Goal: Task Accomplishment & Management: Use online tool/utility

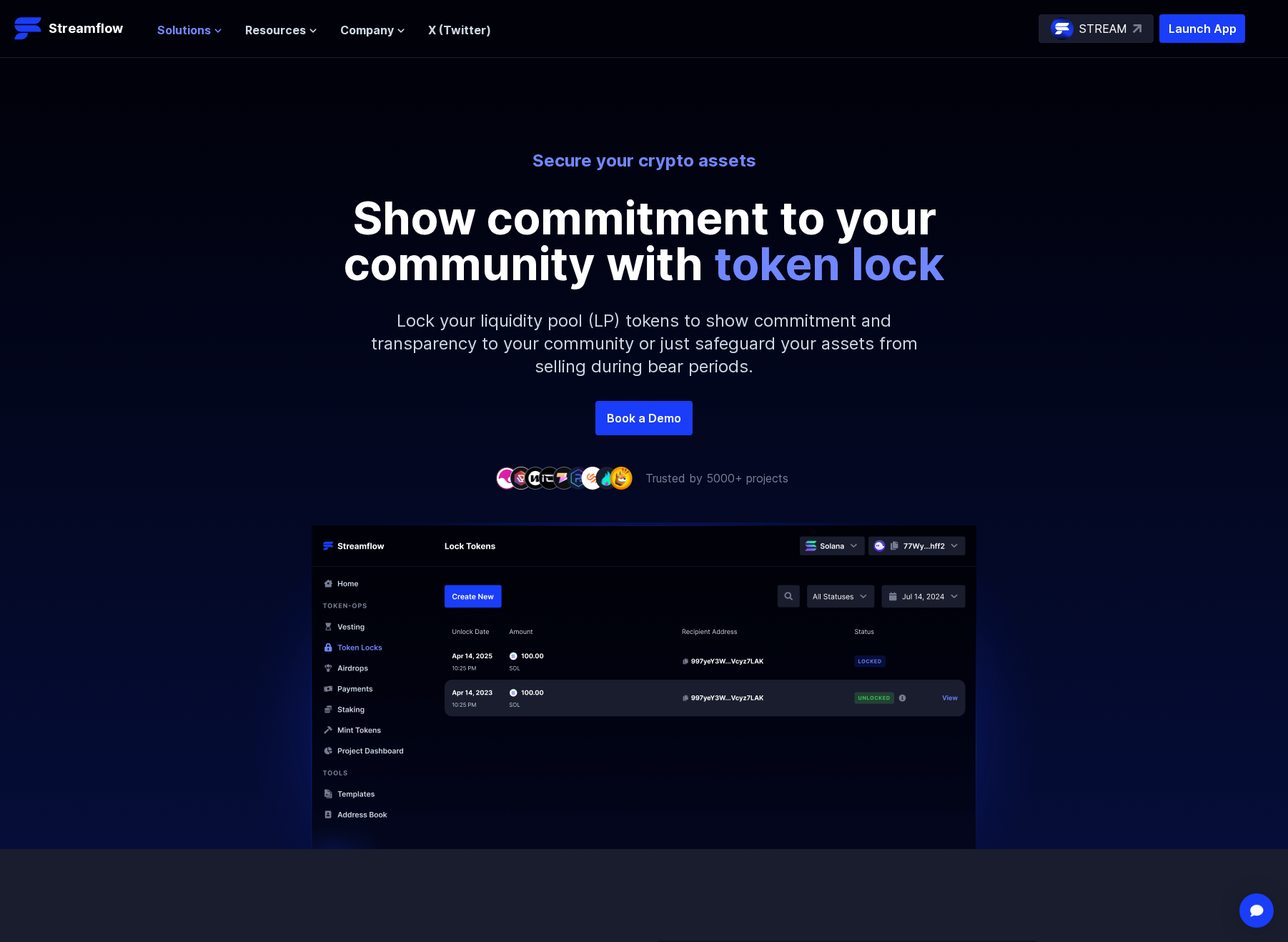
click at [216, 33] on icon at bounding box center [217, 30] width 8 height 8
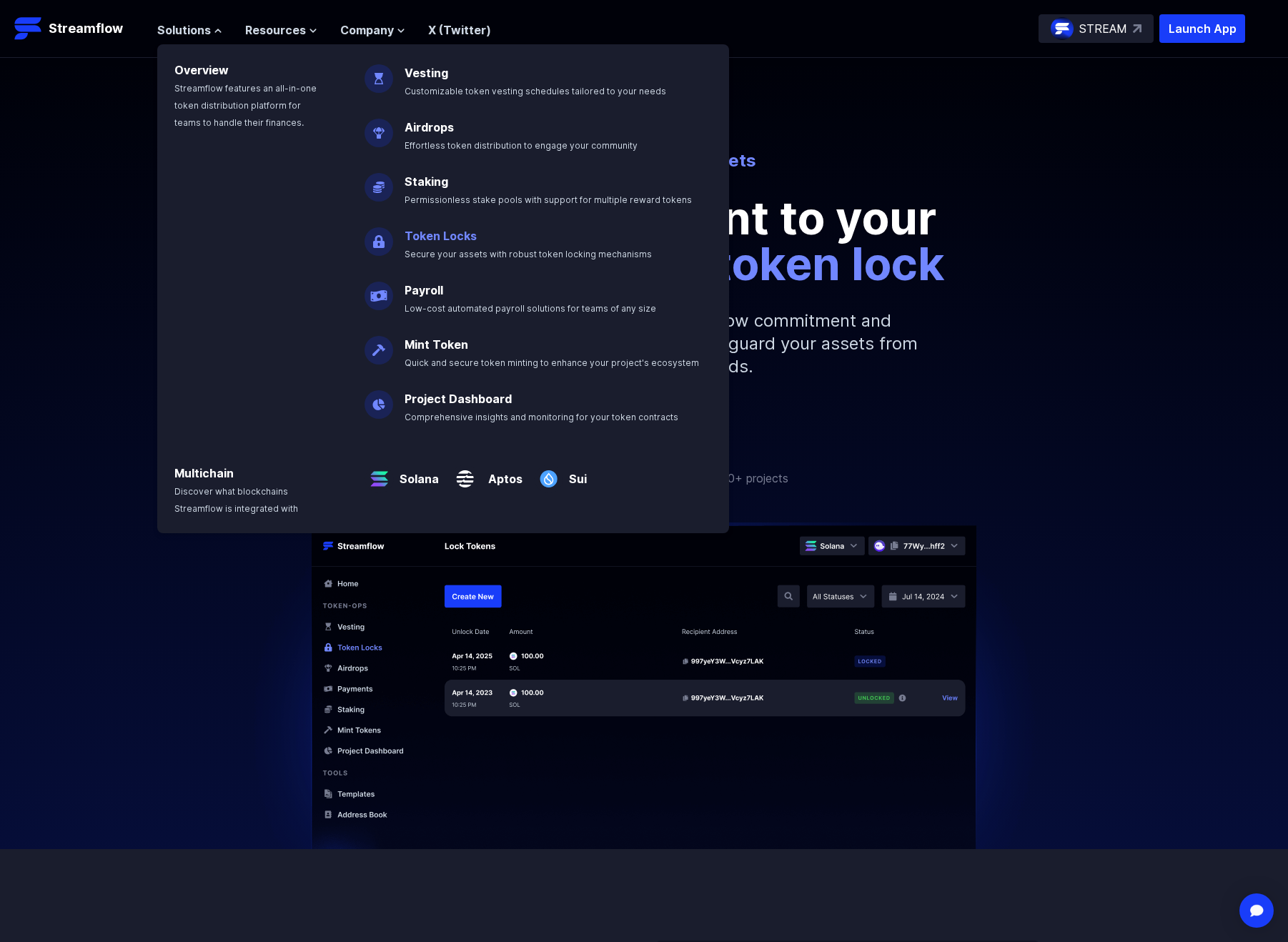
click at [450, 241] on link "Token Locks" at bounding box center [441, 236] width 72 height 14
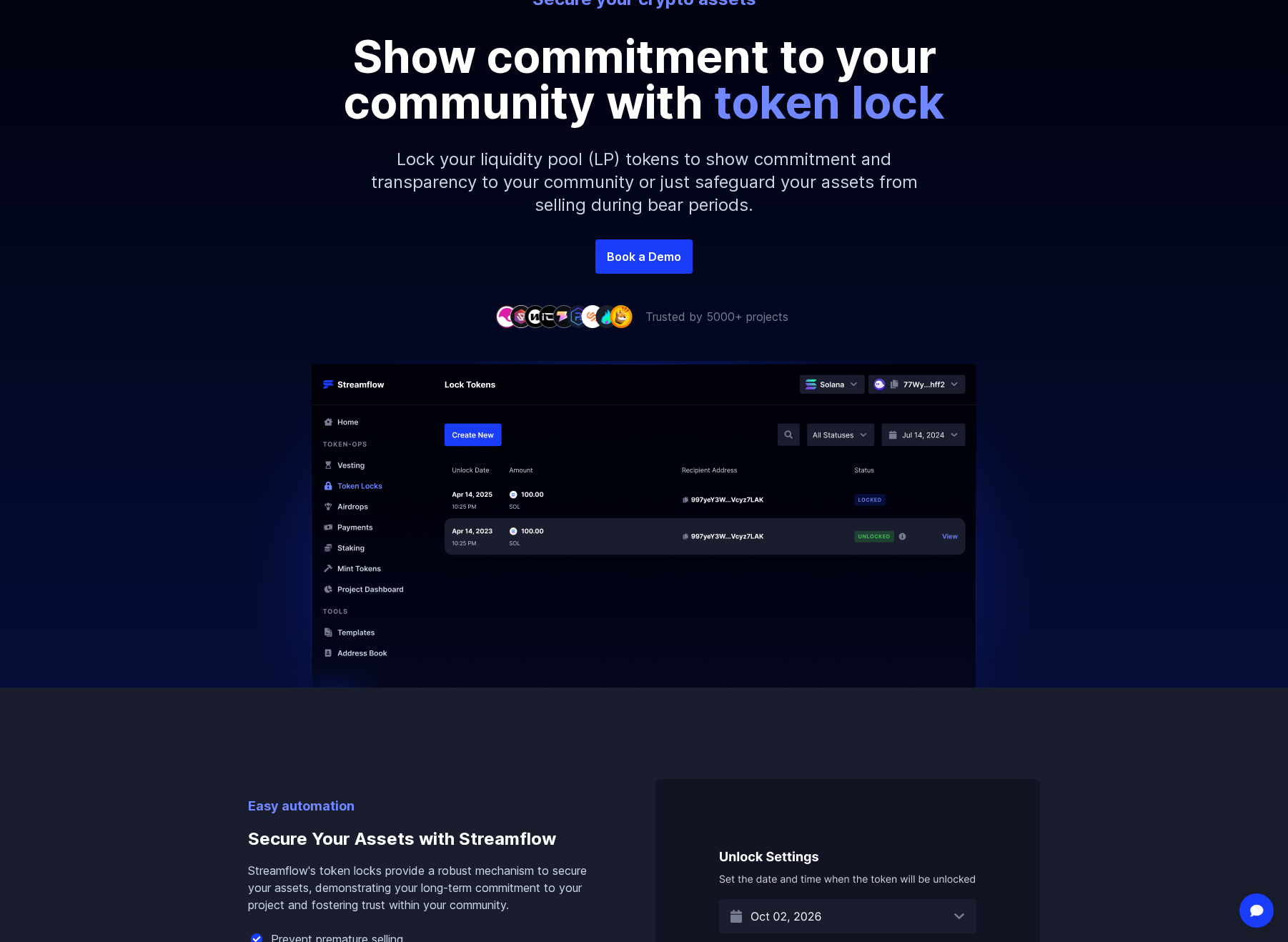
scroll to position [572, 0]
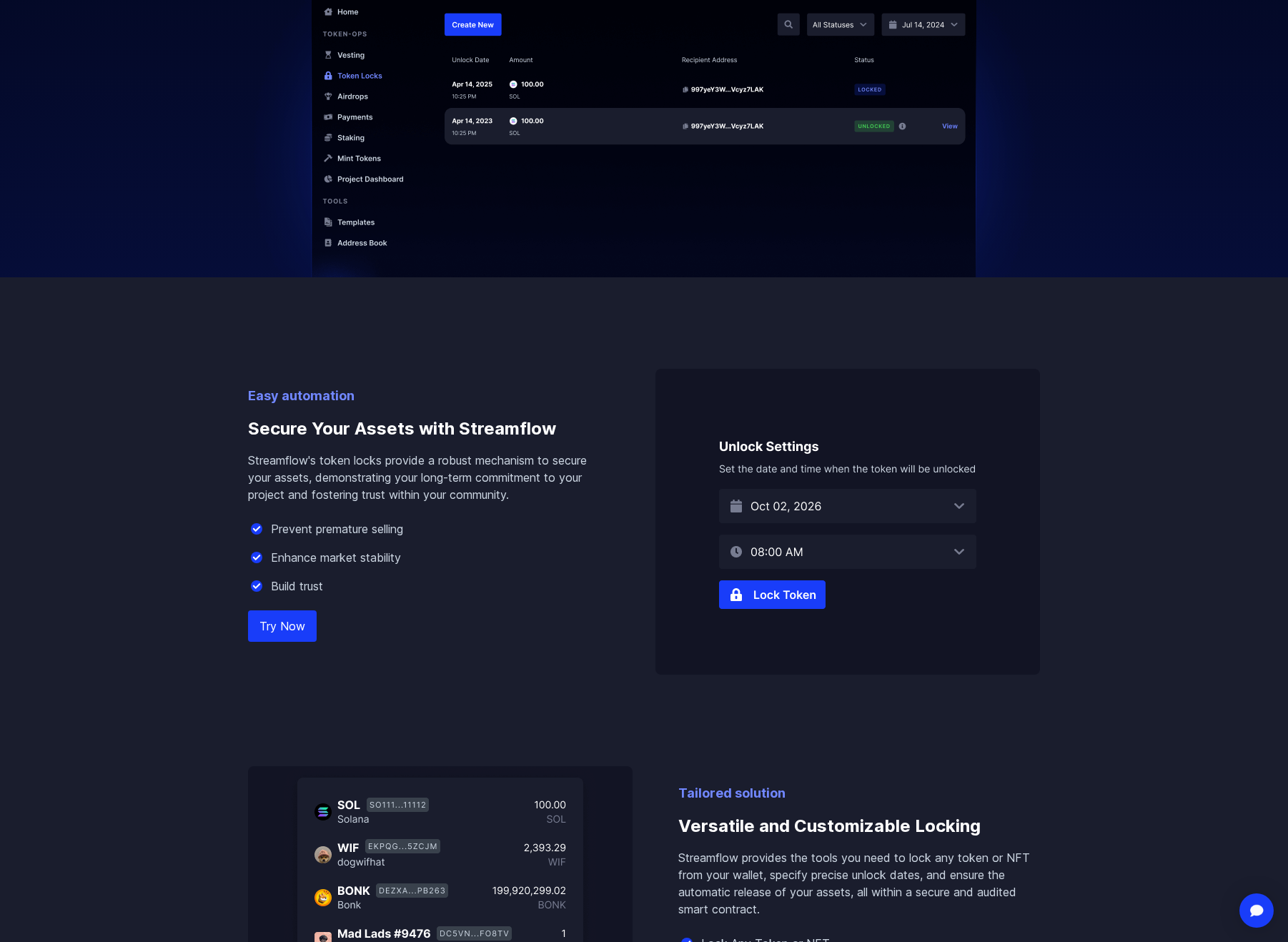
click at [303, 621] on link "Try Now" at bounding box center [282, 626] width 68 height 31
